Goal: Task Accomplishment & Management: Manage account settings

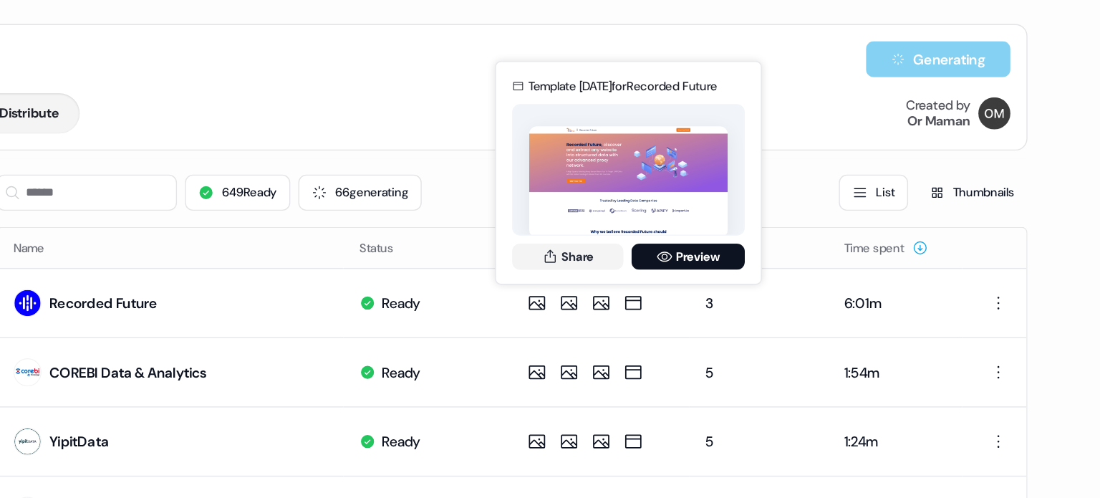
click at [543, 67] on div "Overview Engagement Distribute Created by Or Maman" at bounding box center [567, 81] width 937 height 29
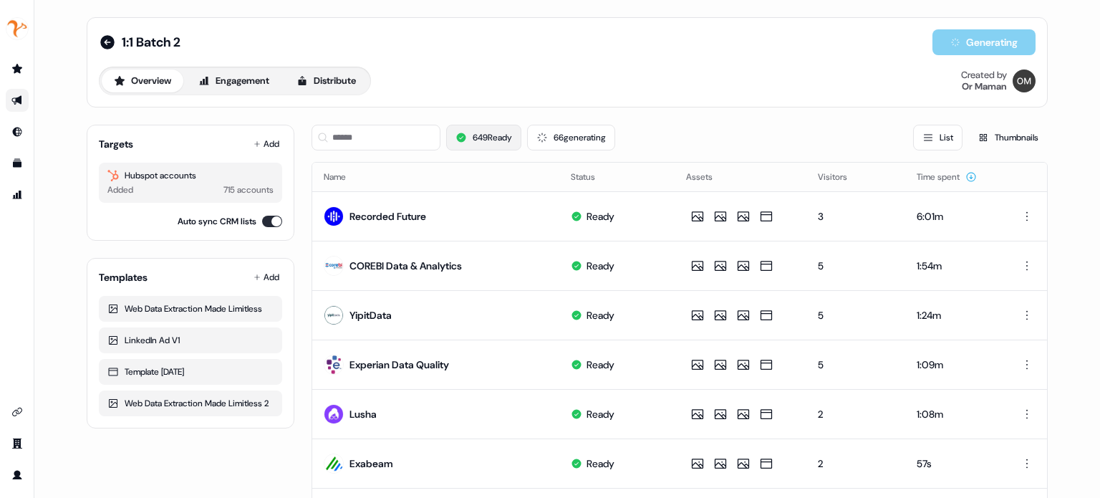
click at [493, 135] on button "649 Ready" at bounding box center [483, 138] width 75 height 26
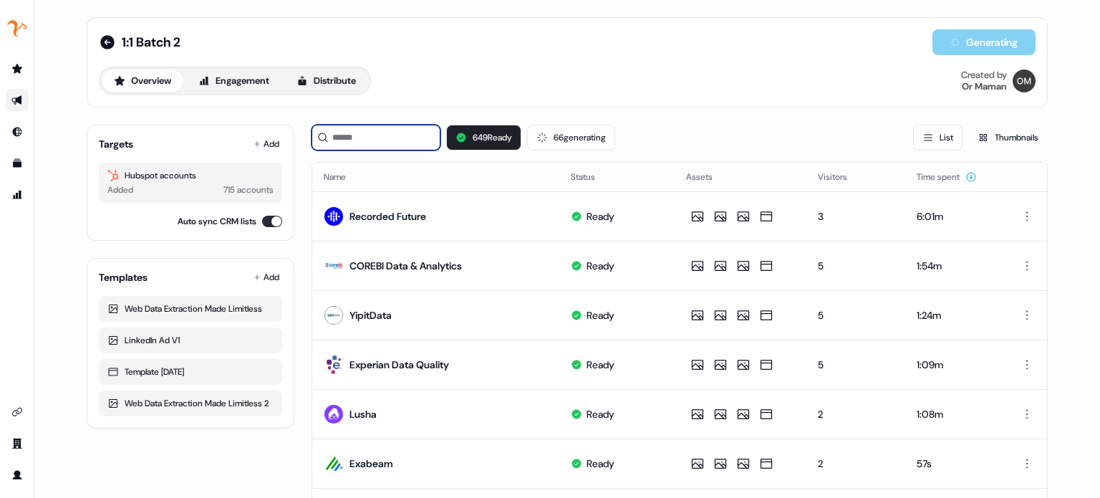
click at [410, 130] on input at bounding box center [375, 138] width 129 height 26
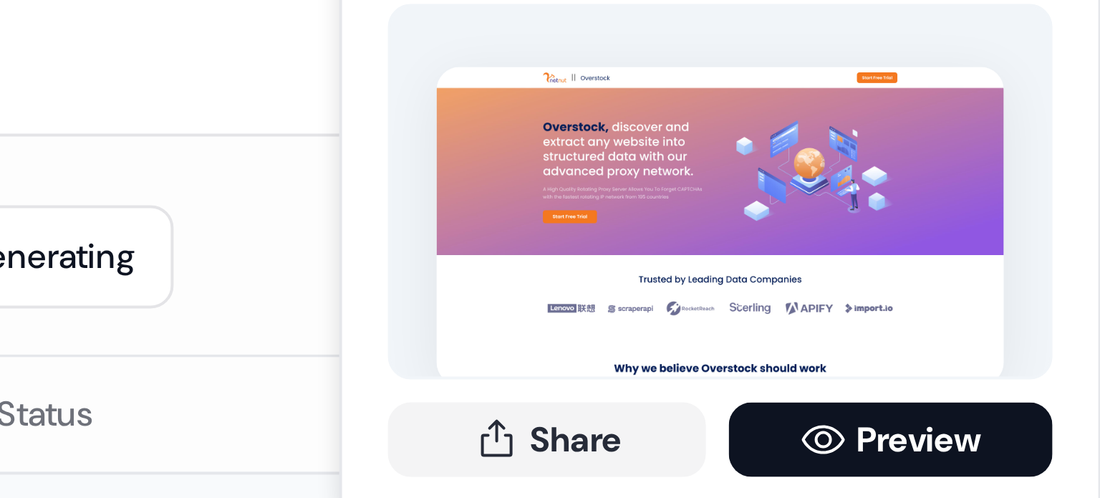
type input "****"
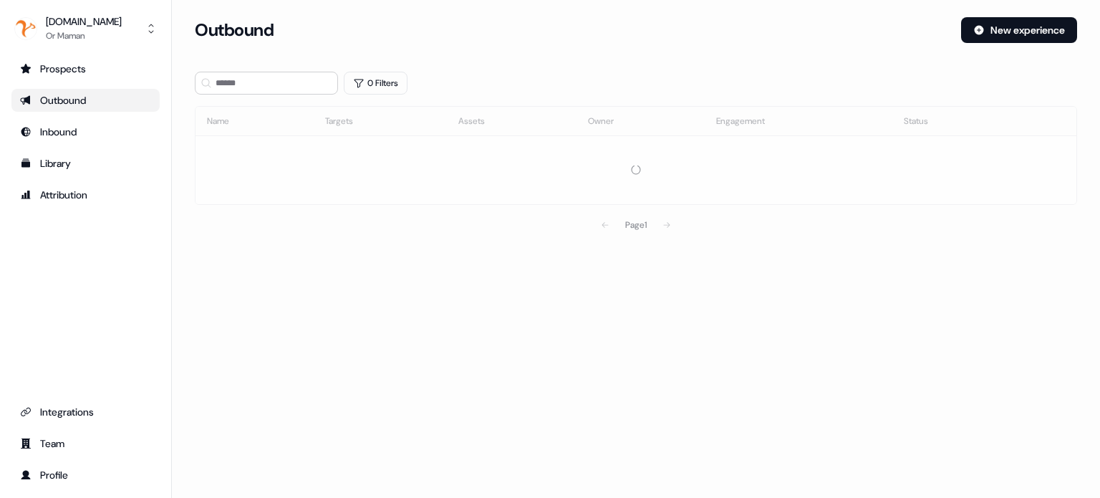
click at [59, 311] on div "Prospects Outbound Inbound Library Attribution Integrations Team Profile" at bounding box center [85, 271] width 148 height 429
click at [77, 294] on div "Prospects Outbound Inbound Library Attribution Integrations Team Profile" at bounding box center [85, 271] width 148 height 429
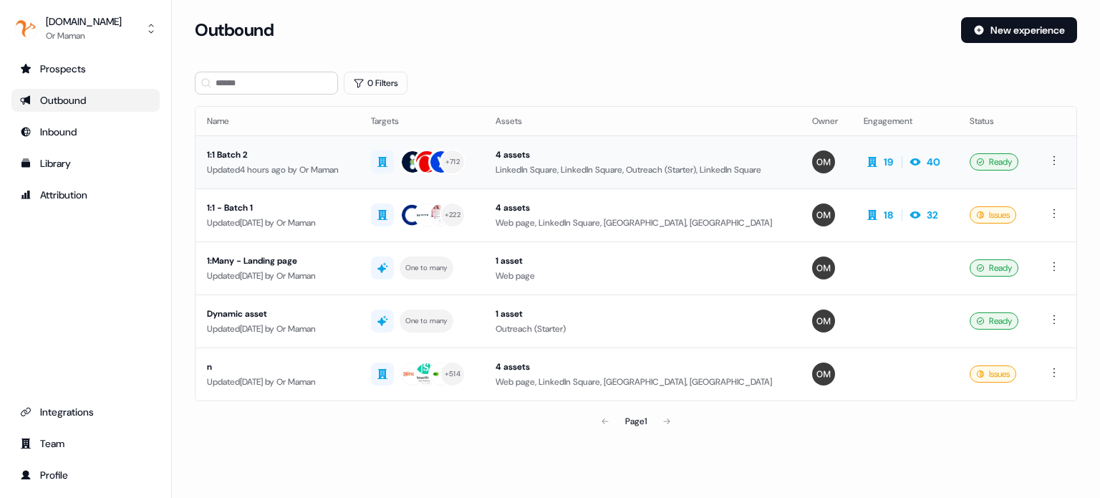
click at [539, 177] on td "4 assets LinkedIn Square, LinkedIn Square, Outreach (Starter), LinkedIn Square" at bounding box center [642, 161] width 317 height 53
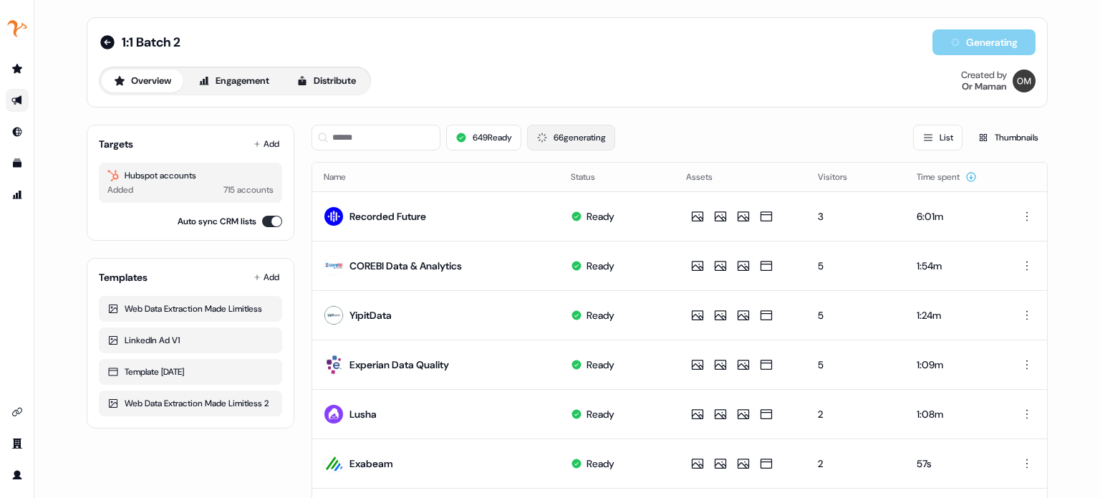
click at [553, 139] on button "66 generating" at bounding box center [571, 138] width 88 height 26
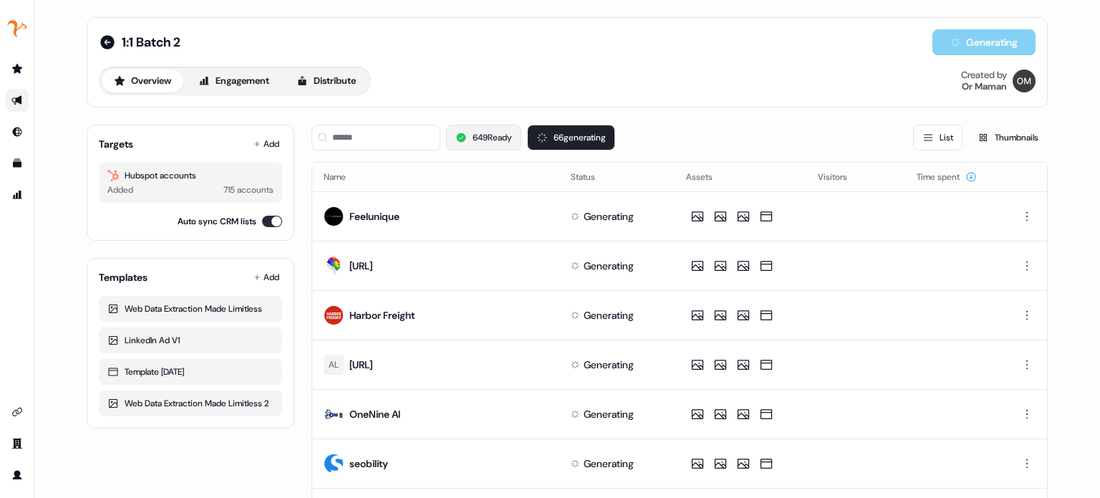
click at [493, 136] on button "649 Ready" at bounding box center [483, 138] width 75 height 26
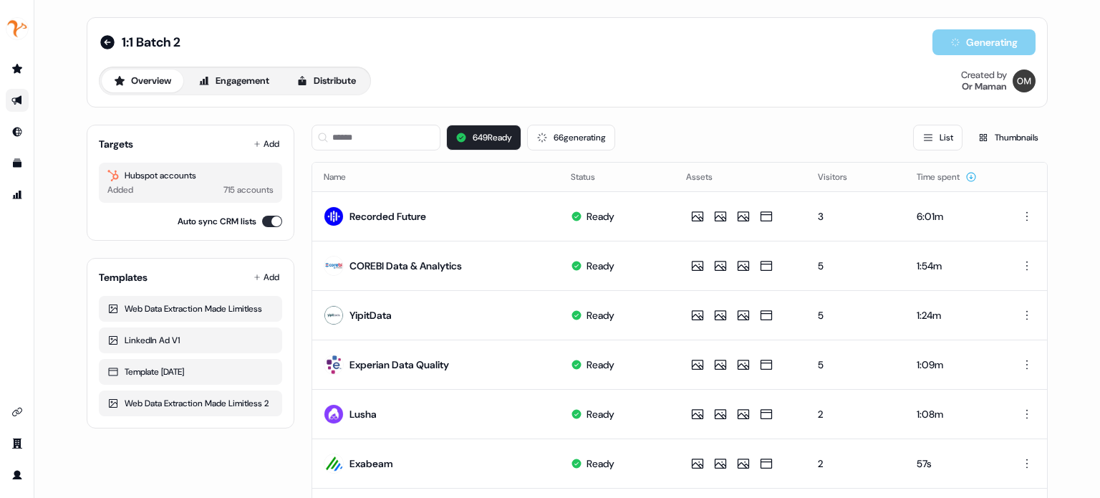
click at [596, 118] on div "649 Ready 66 generating List Thumbnails" at bounding box center [679, 137] width 736 height 49
click at [702, 91] on div "Overview Engagement Distribute Created by Or Maman" at bounding box center [567, 81] width 937 height 29
